Goal: Check status

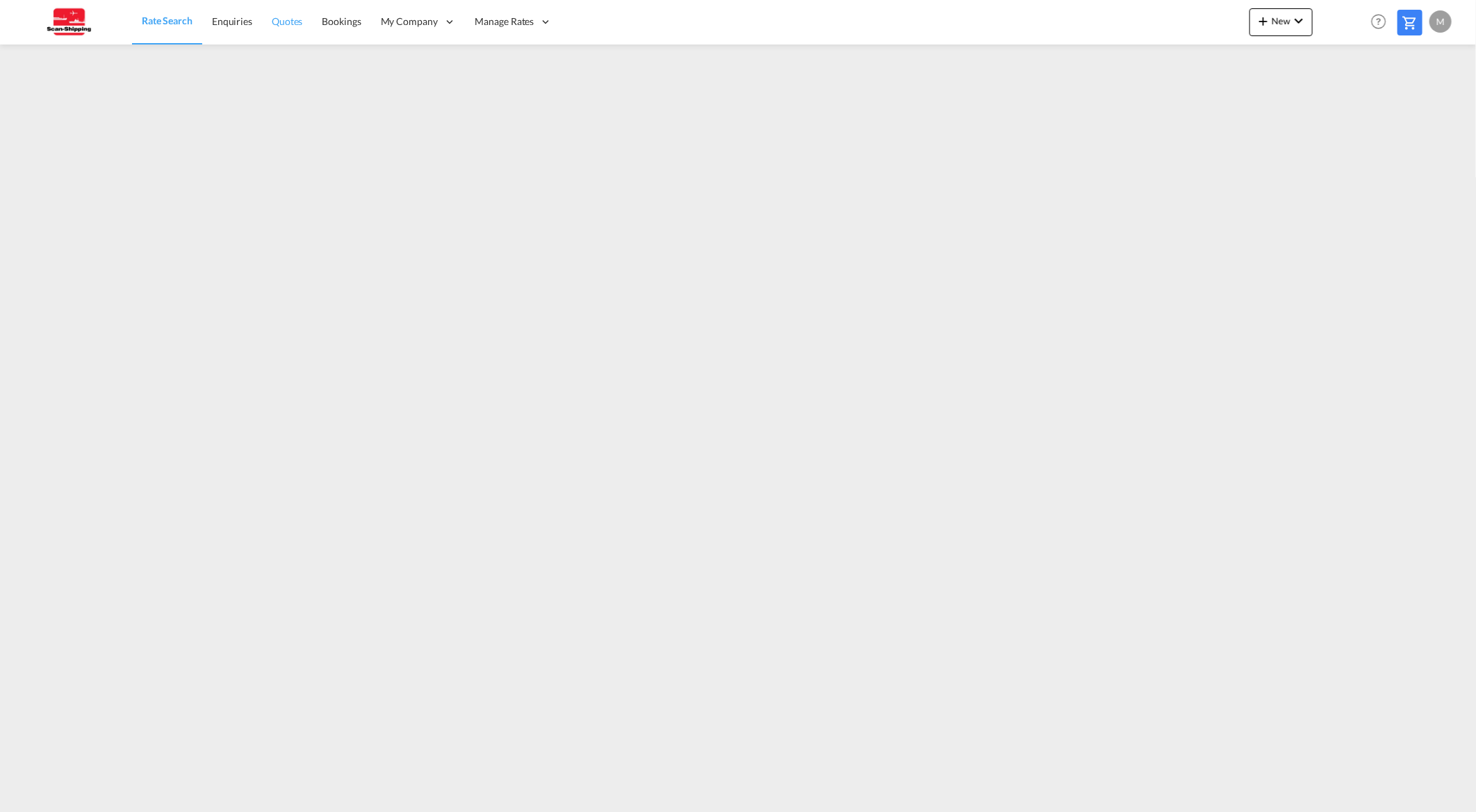
click at [289, 19] on span "Quotes" at bounding box center [286, 21] width 30 height 12
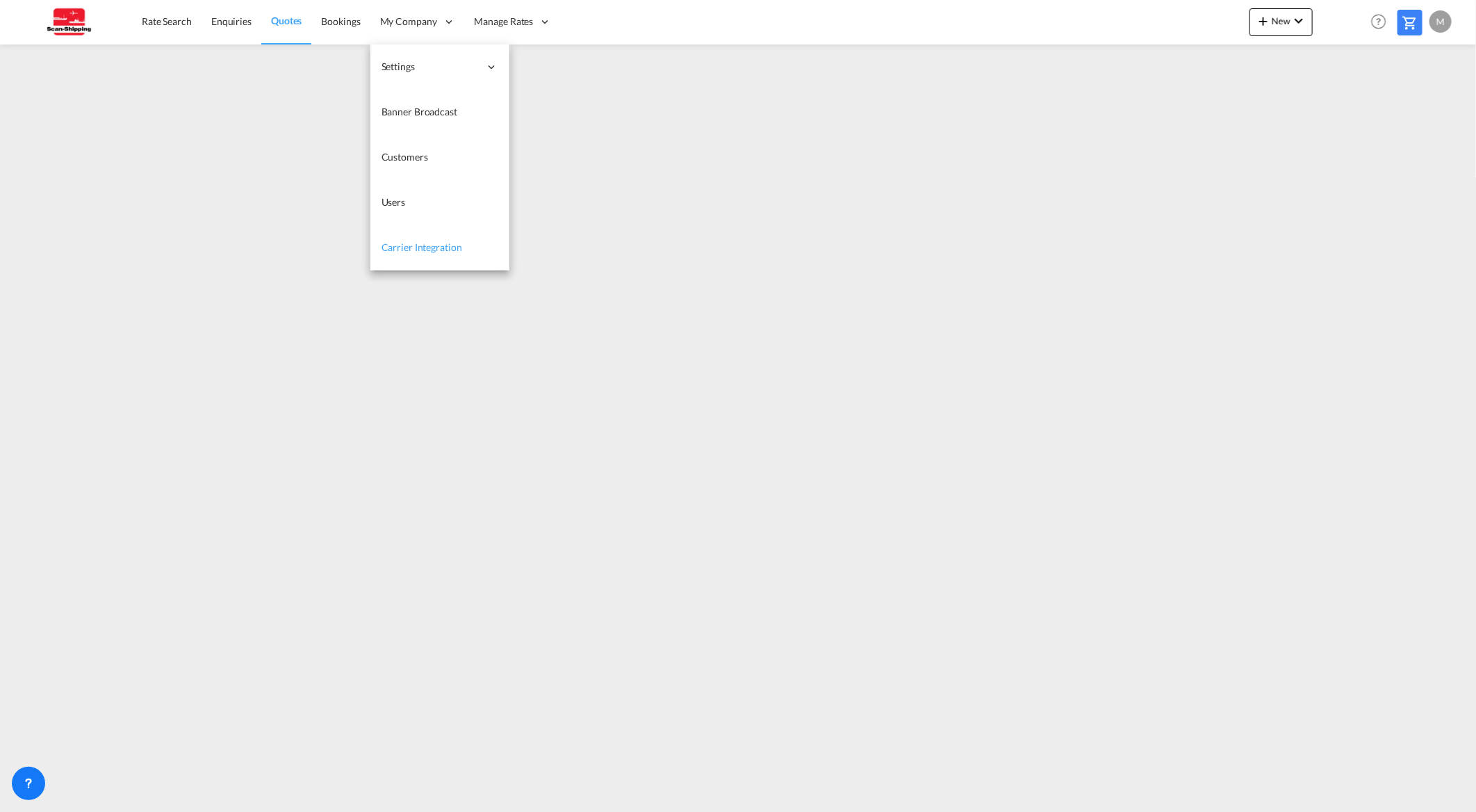
click at [422, 249] on span "Carrier Integration" at bounding box center [421, 247] width 81 height 12
